Goal: Information Seeking & Learning: Learn about a topic

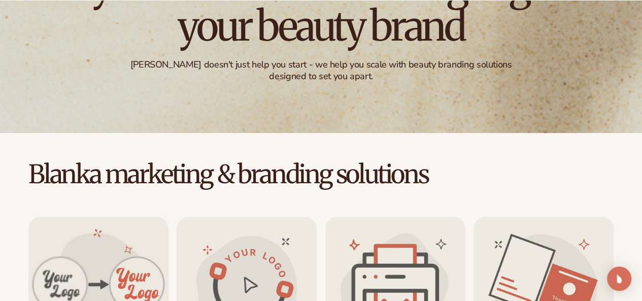
scroll to position [152, 0]
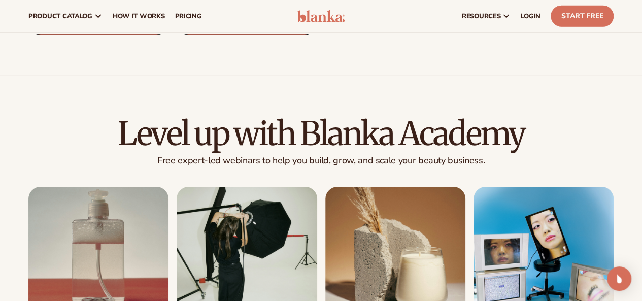
scroll to position [1454, 0]
